Goal: Find specific page/section: Find specific page/section

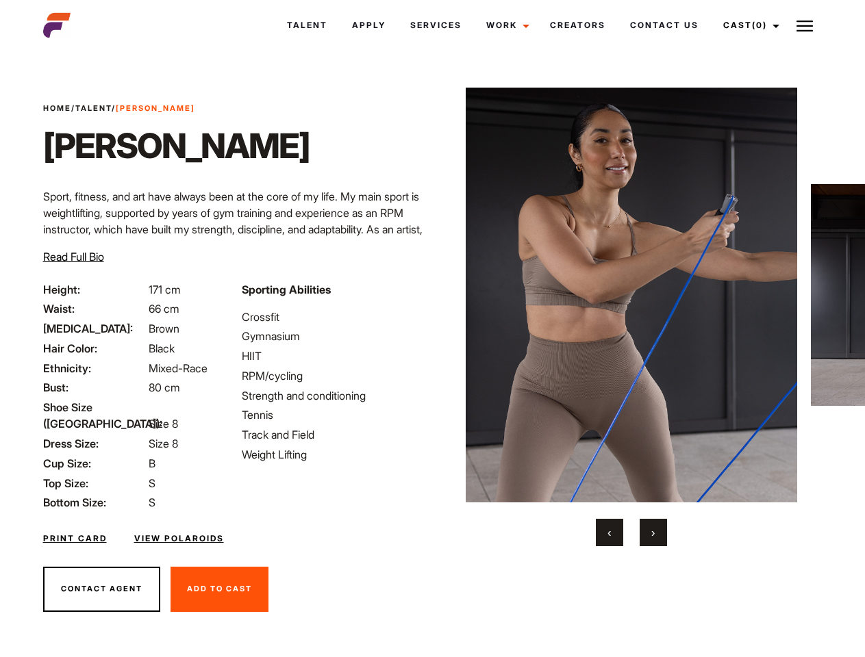
click at [747, 25] on link "Cast (0)" at bounding box center [749, 25] width 77 height 37
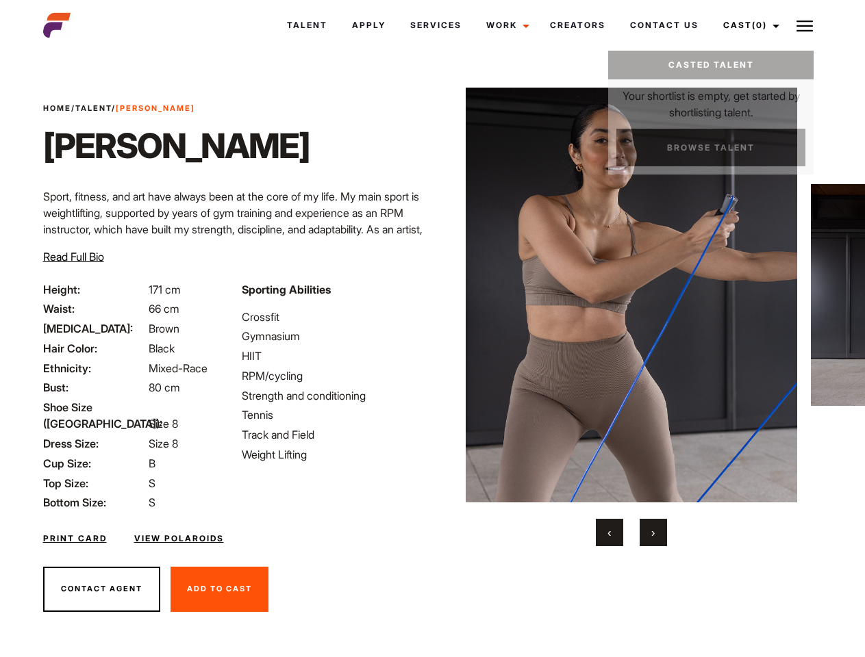
click at [805, 25] on img at bounding box center [804, 26] width 16 height 16
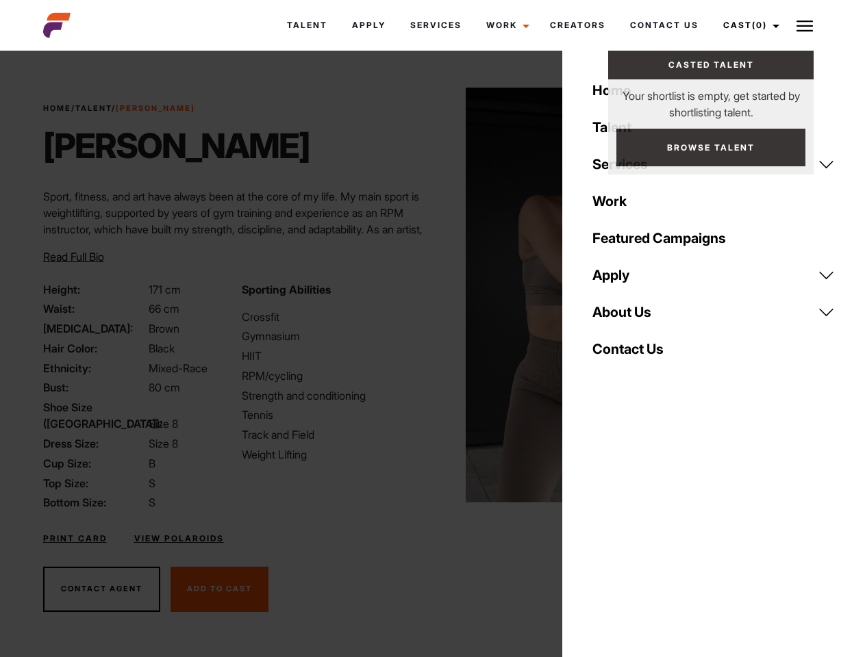
click at [631, 317] on img at bounding box center [632, 295] width 332 height 415
click at [432, 295] on div "Sporting Abilities Crossfit Gymnasium HIIT RPM/cycling Strength and conditionin…" at bounding box center [333, 396] width 199 height 230
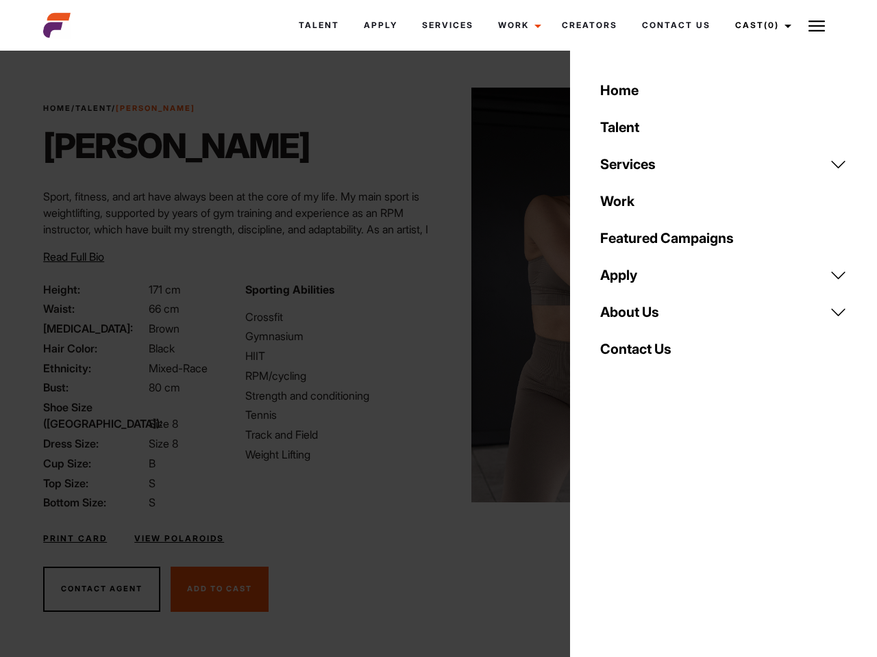
click at [609, 533] on button "‹" at bounding box center [617, 532] width 27 height 27
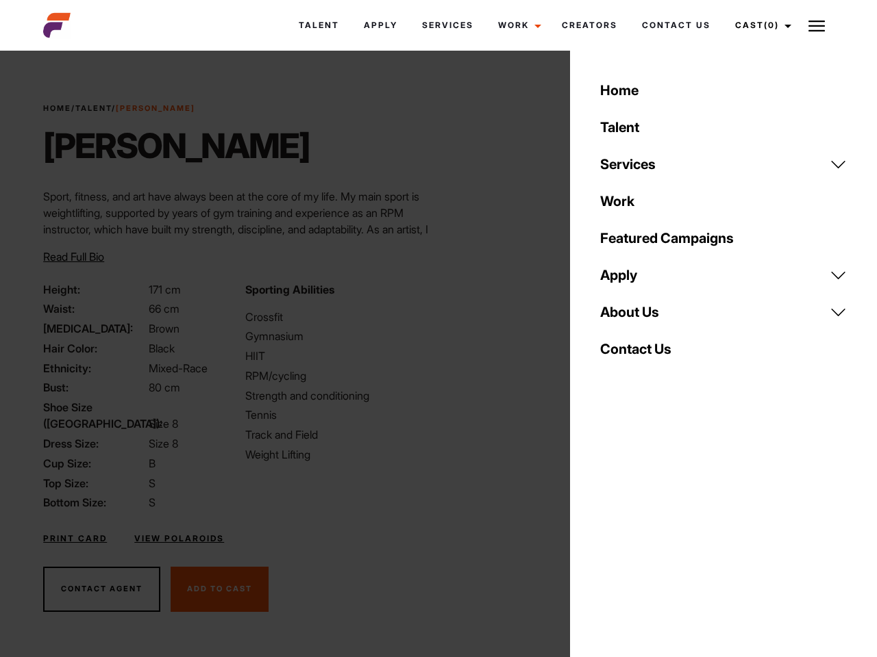
click at [653, 533] on div "Home Talent Services Talent Casting Photography Videography Creative Hair and M…" at bounding box center [723, 328] width 307 height 657
